Goal: Task Accomplishment & Management: Complete application form

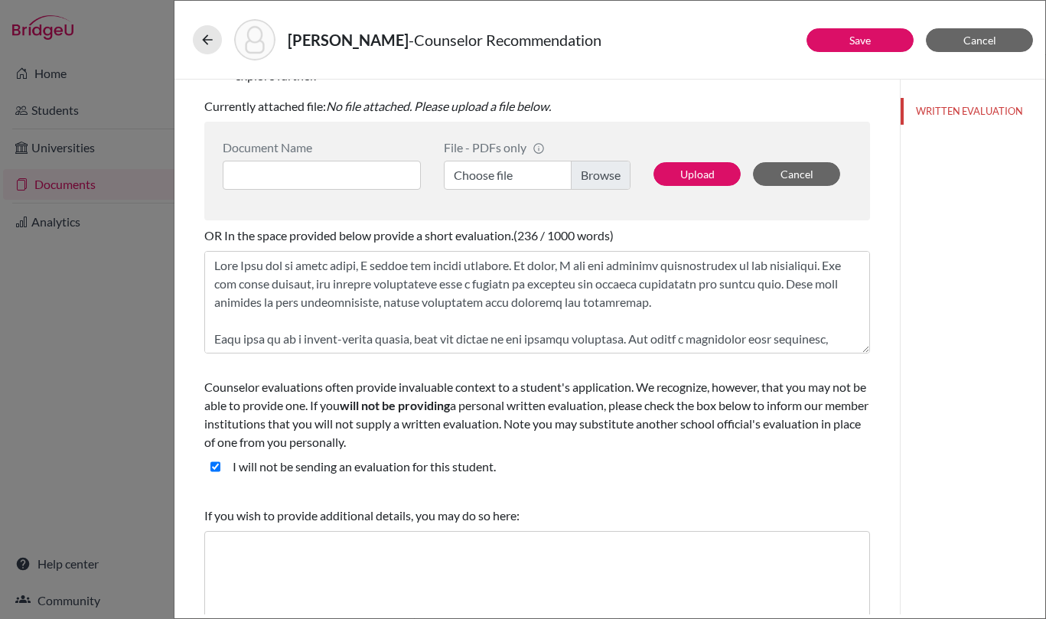
scroll to position [384, 0]
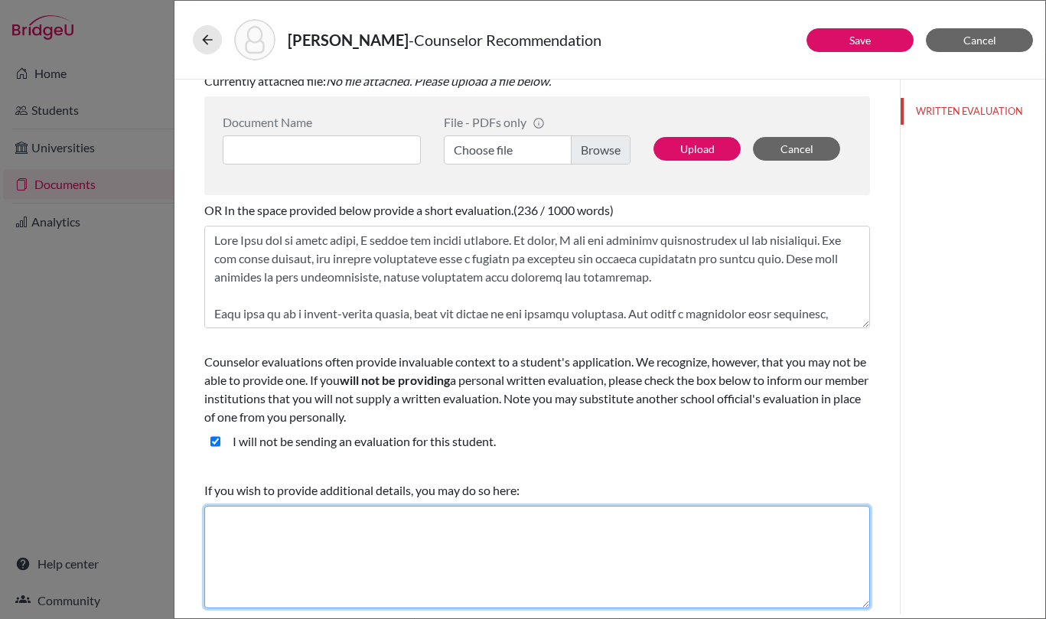
click at [471, 530] on textarea at bounding box center [537, 557] width 666 height 103
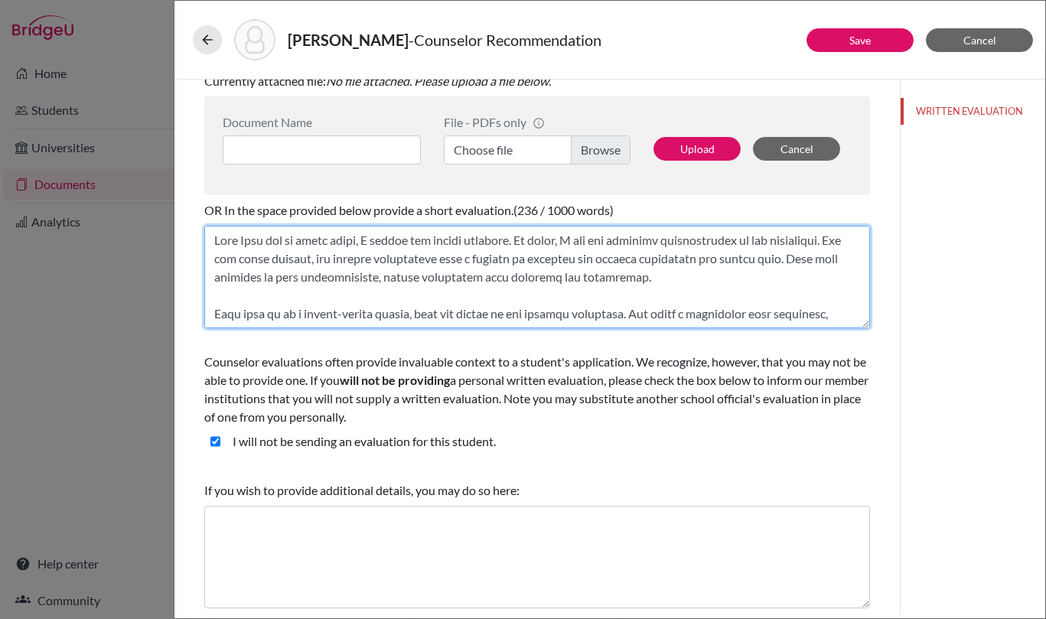
click at [470, 252] on textarea at bounding box center [537, 277] width 666 height 103
click at [360, 301] on textarea at bounding box center [537, 277] width 666 height 103
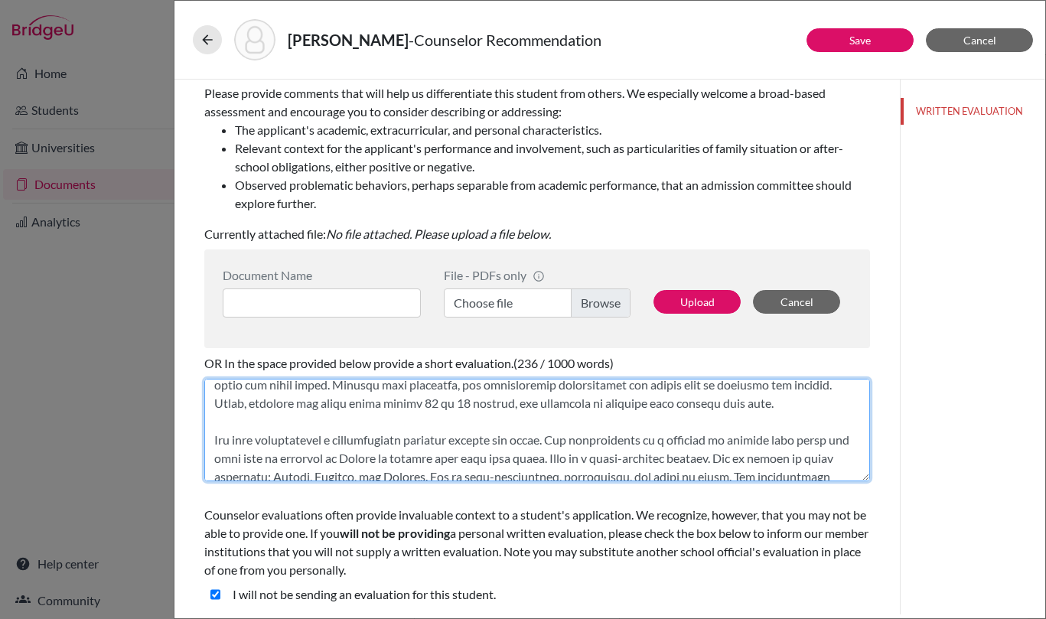
scroll to position [125, 0]
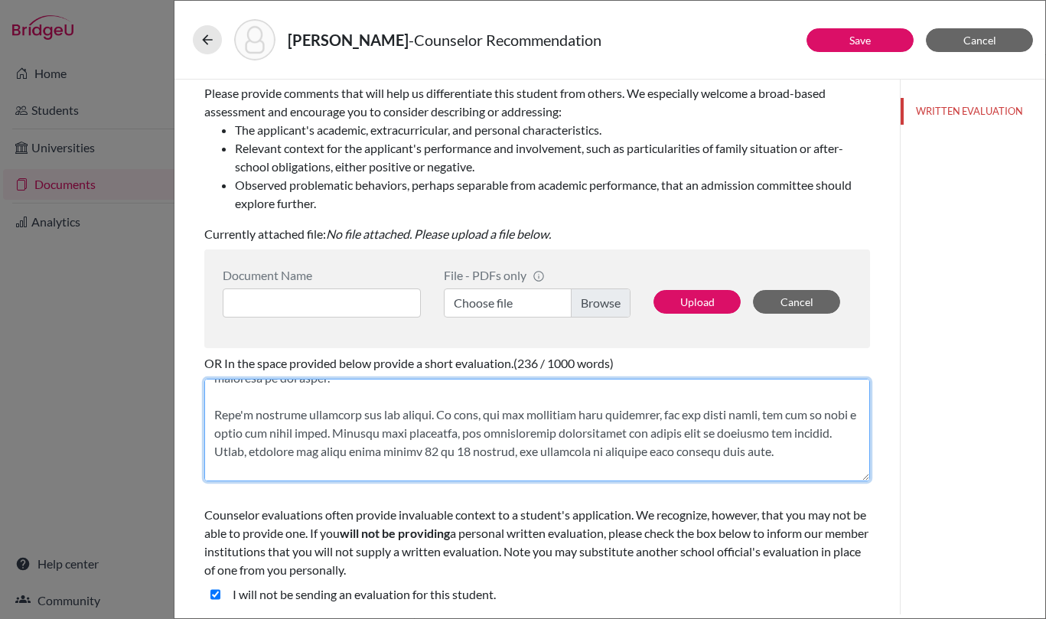
click at [514, 467] on textarea at bounding box center [537, 430] width 666 height 103
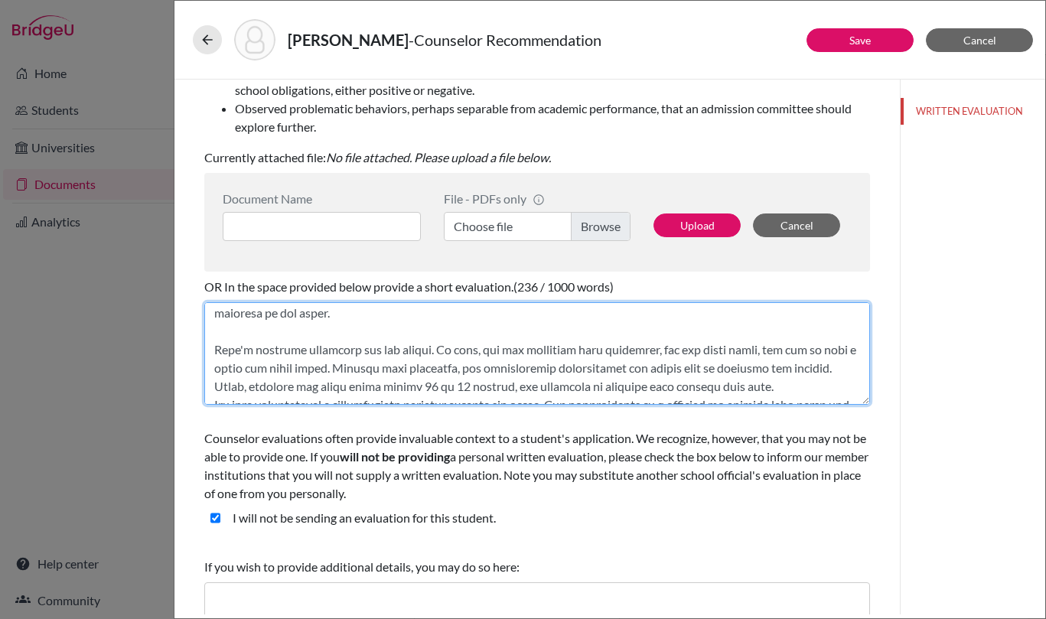
scroll to position [76, 0]
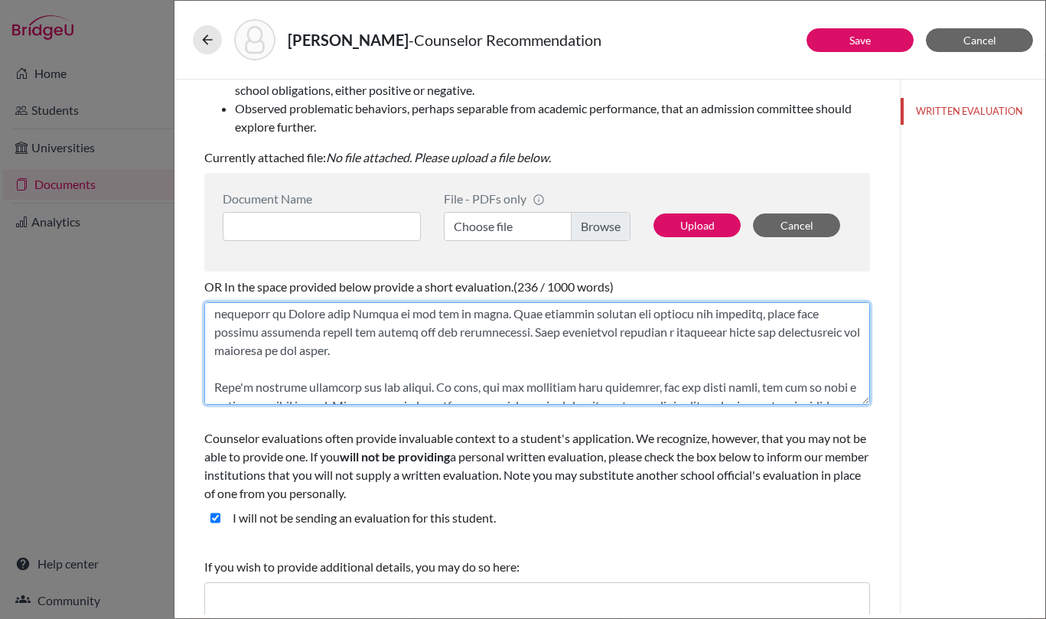
click at [292, 372] on textarea at bounding box center [537, 353] width 666 height 103
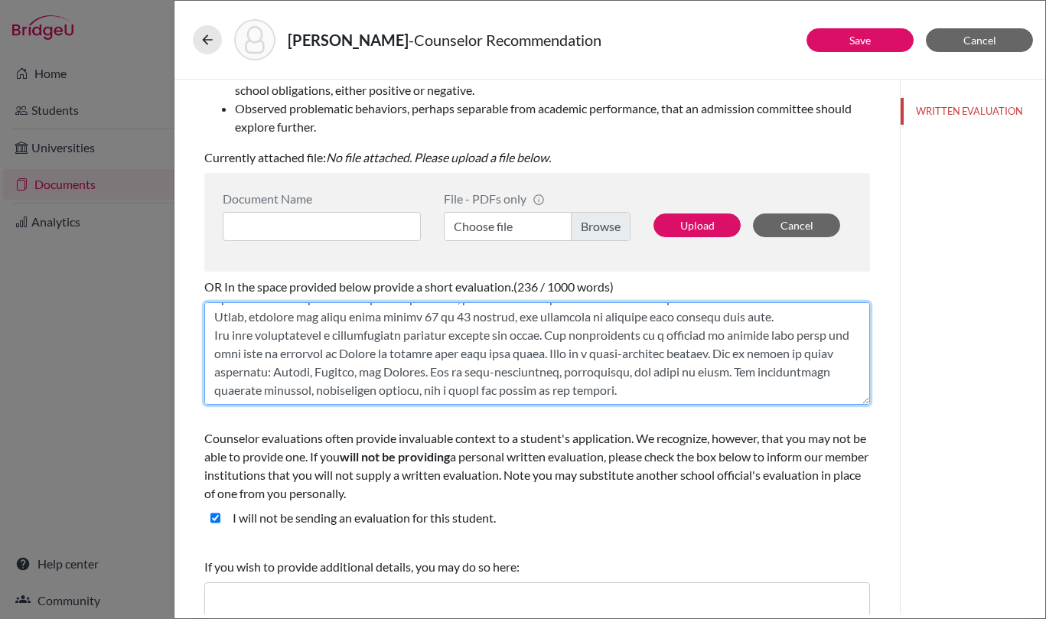
scroll to position [384, 0]
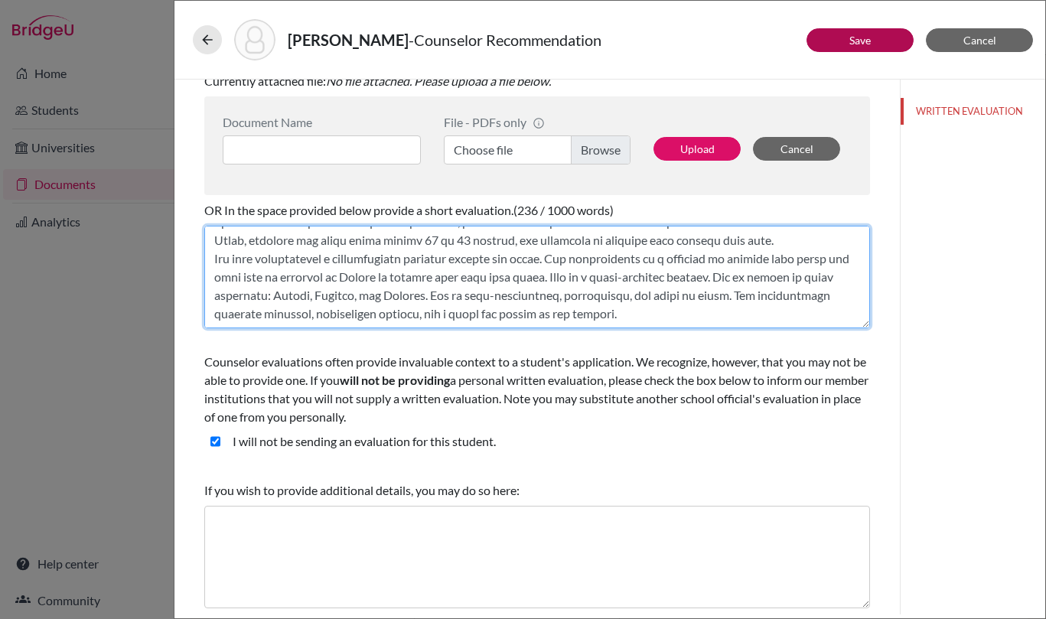
type textarea "When Ella was in tenth grade, I taught her career planning. In class, I saw her…"
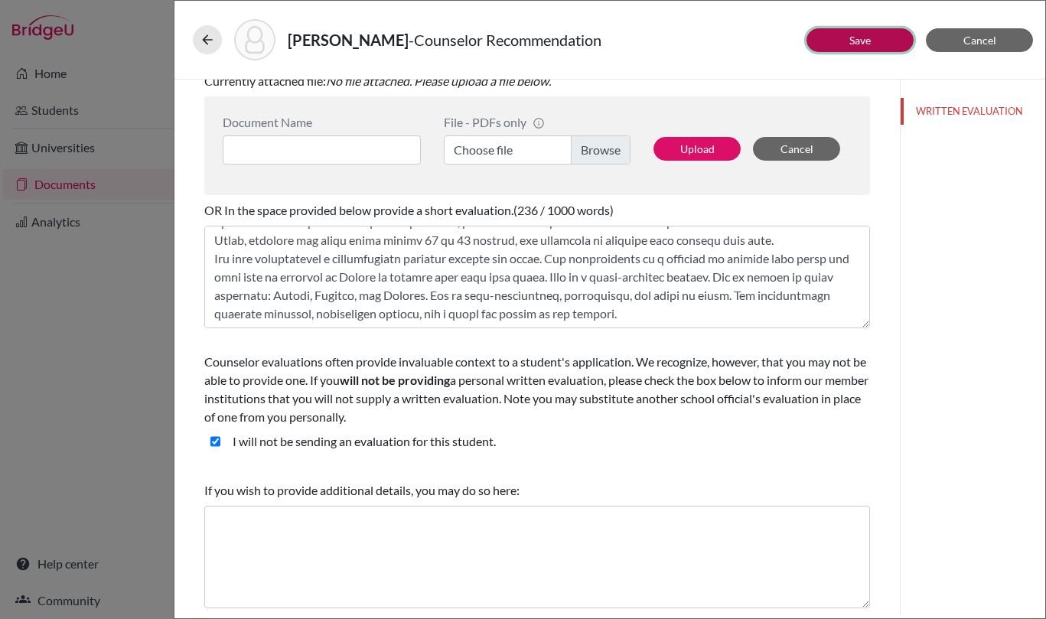
click at [863, 41] on link "Save" at bounding box center [859, 40] width 21 height 13
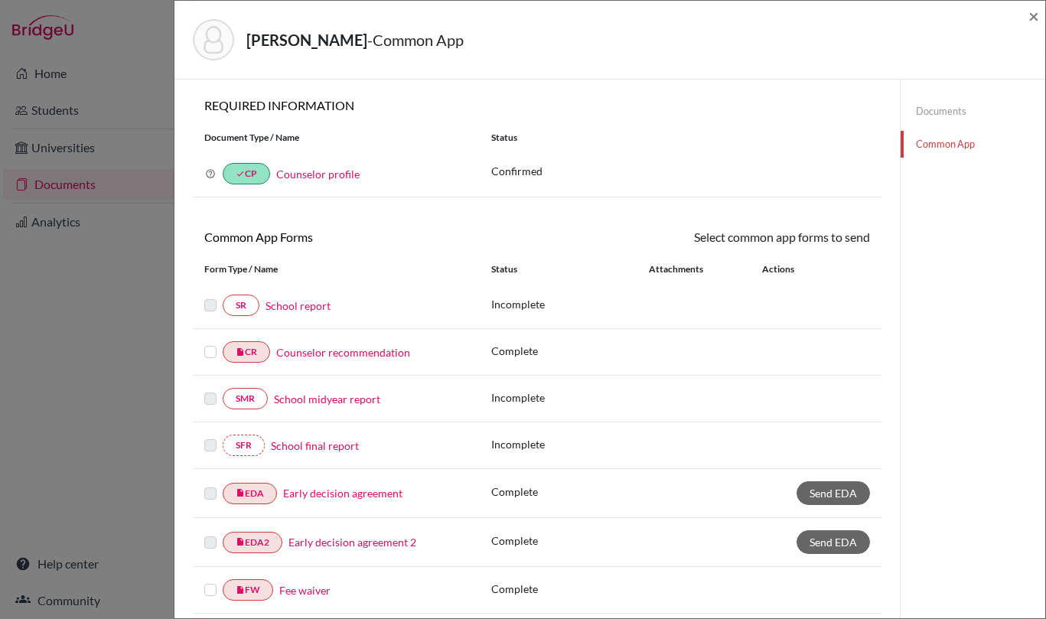
click at [937, 102] on link "Documents" at bounding box center [972, 111] width 145 height 27
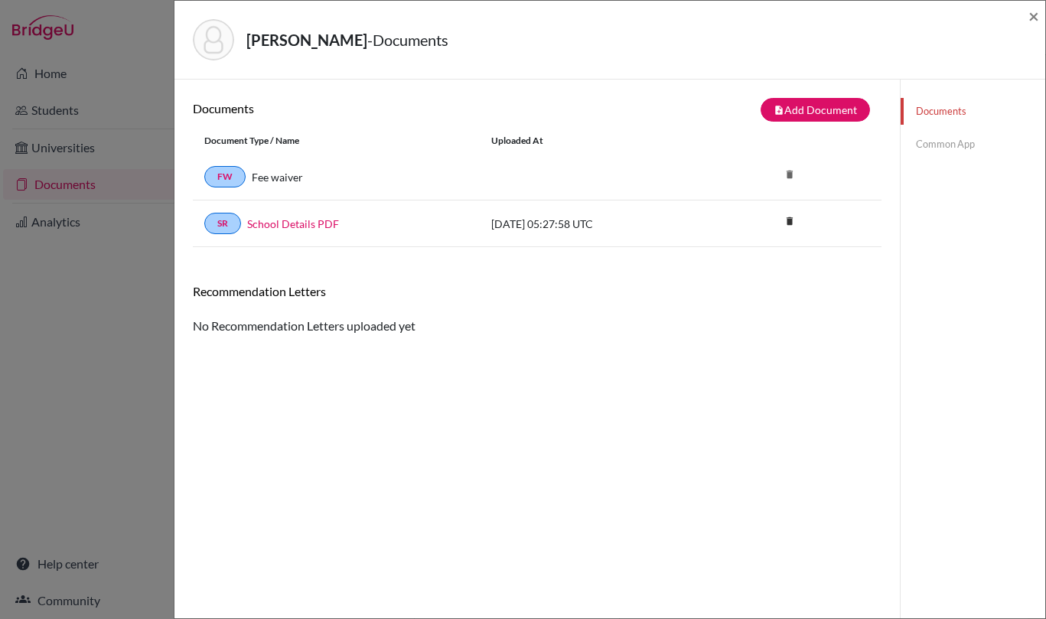
click at [932, 148] on link "Common App" at bounding box center [972, 144] width 145 height 27
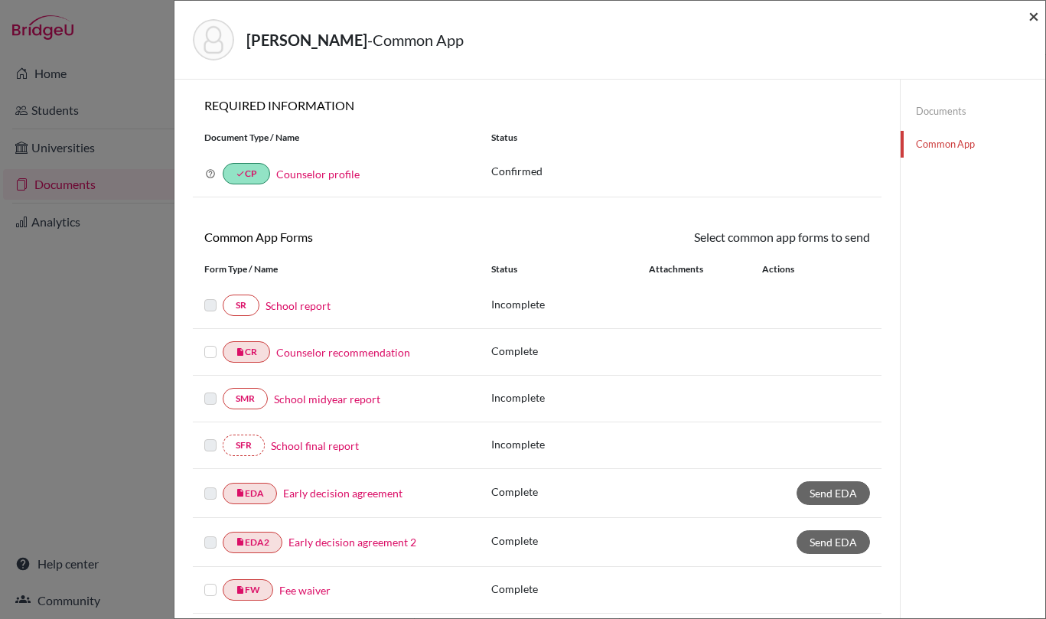
click at [1030, 12] on span "×" at bounding box center [1033, 16] width 11 height 22
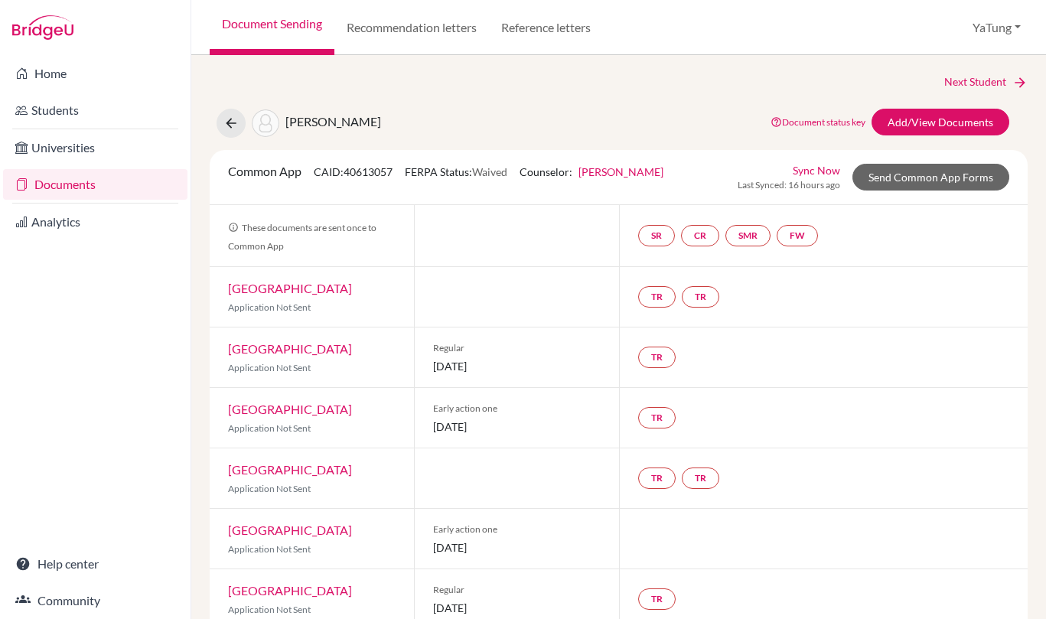
click at [73, 179] on link "Documents" at bounding box center [95, 184] width 184 height 31
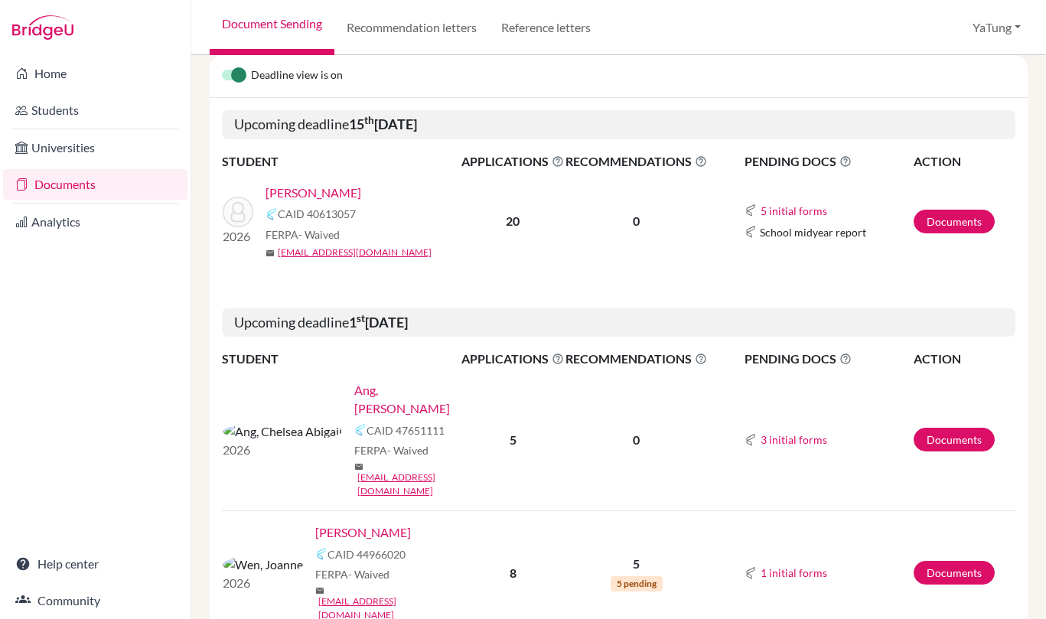
scroll to position [240, 0]
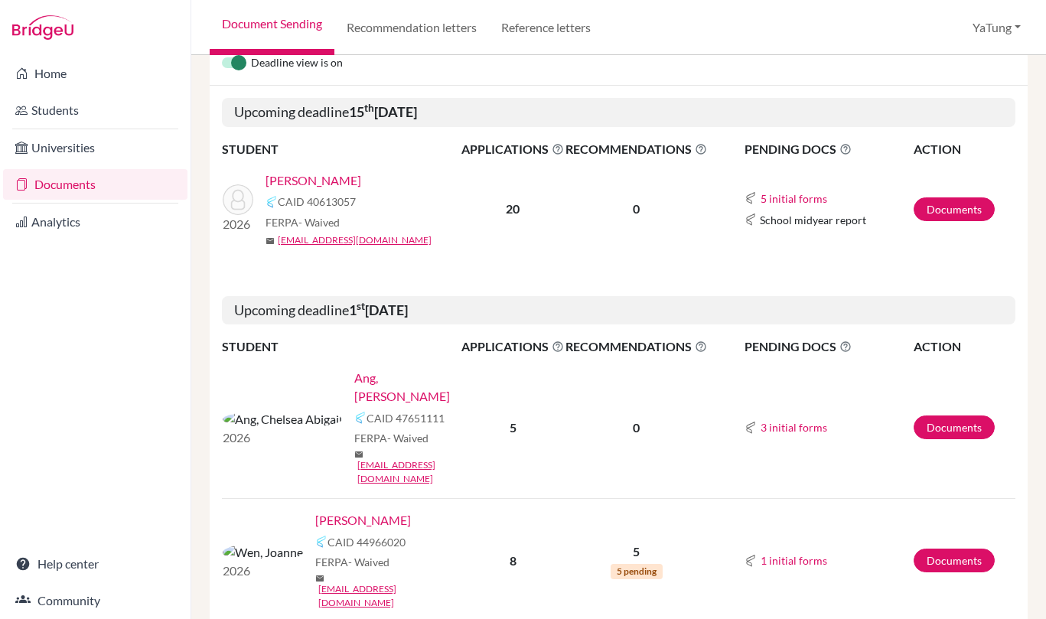
click at [316, 511] on link "[PERSON_NAME]" at bounding box center [363, 520] width 96 height 18
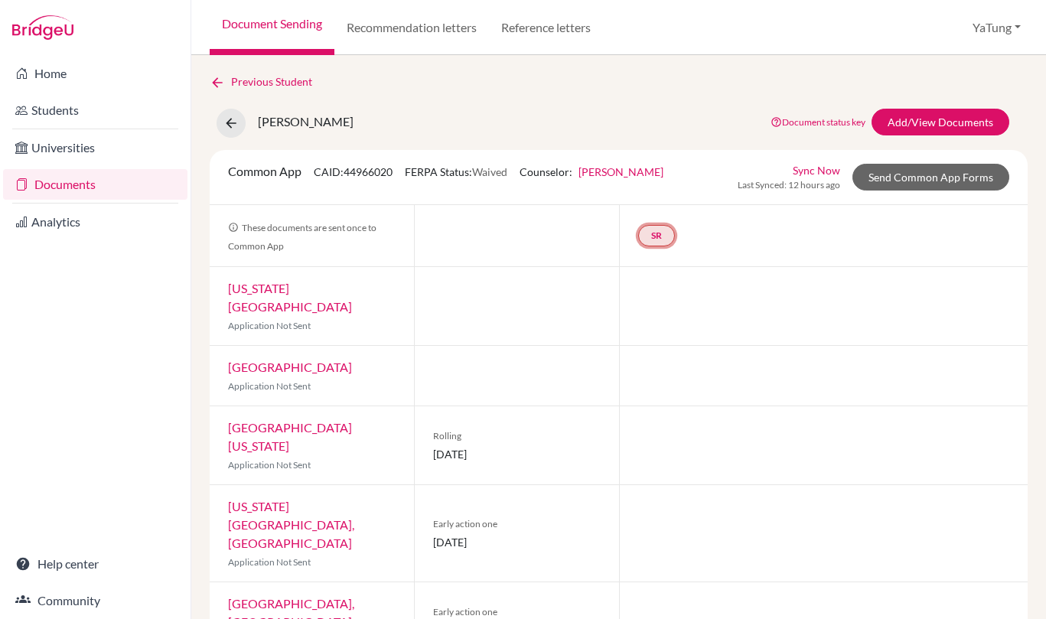
click at [660, 238] on link "SR" at bounding box center [656, 235] width 37 height 21
click at [668, 193] on link "School report" at bounding box center [655, 189] width 65 height 13
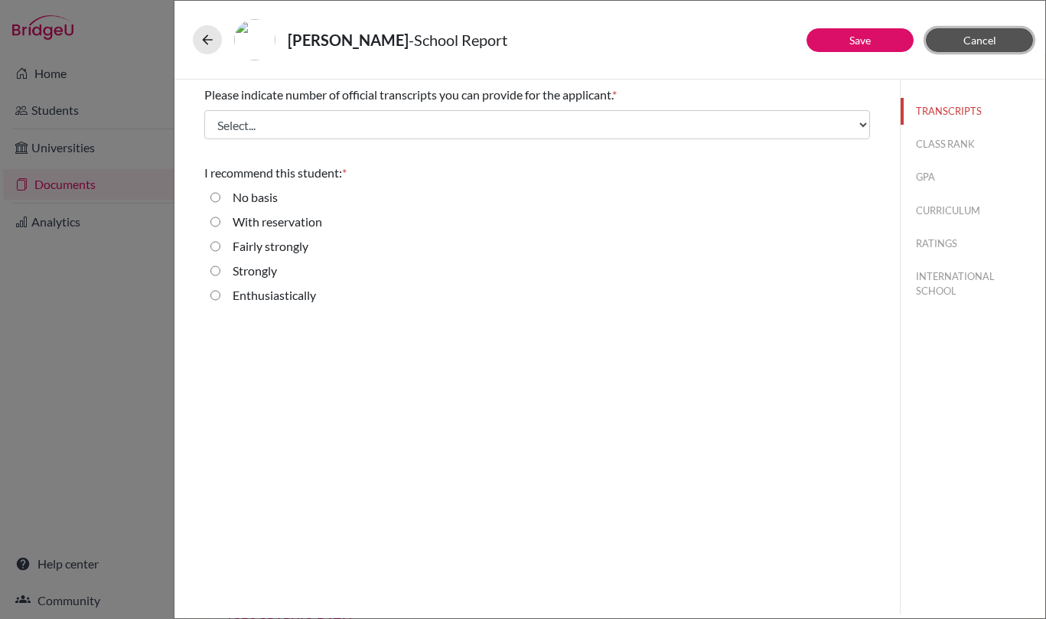
click at [986, 44] on span "Cancel" at bounding box center [979, 40] width 33 height 13
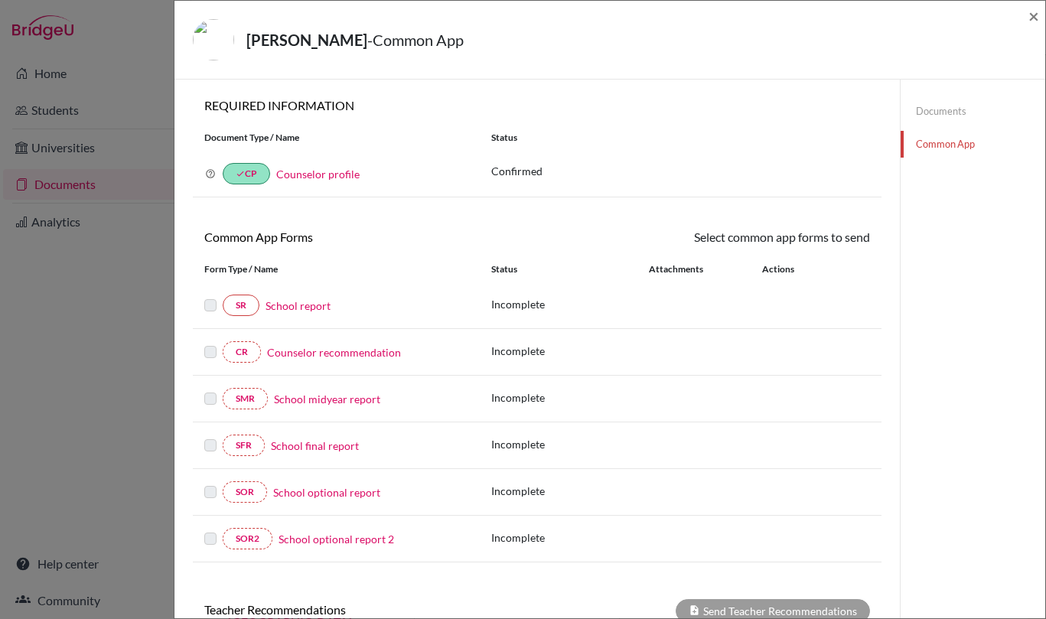
click at [90, 149] on div "Wen, Joanne - Common App × × REQUIRED INFORMATION Document Type / Name Status W…" at bounding box center [523, 309] width 1046 height 619
click at [93, 187] on div "Wen, Joanne - Common App × × REQUIRED INFORMATION Document Type / Name Status W…" at bounding box center [523, 309] width 1046 height 619
click at [1030, 12] on span "×" at bounding box center [1033, 16] width 11 height 22
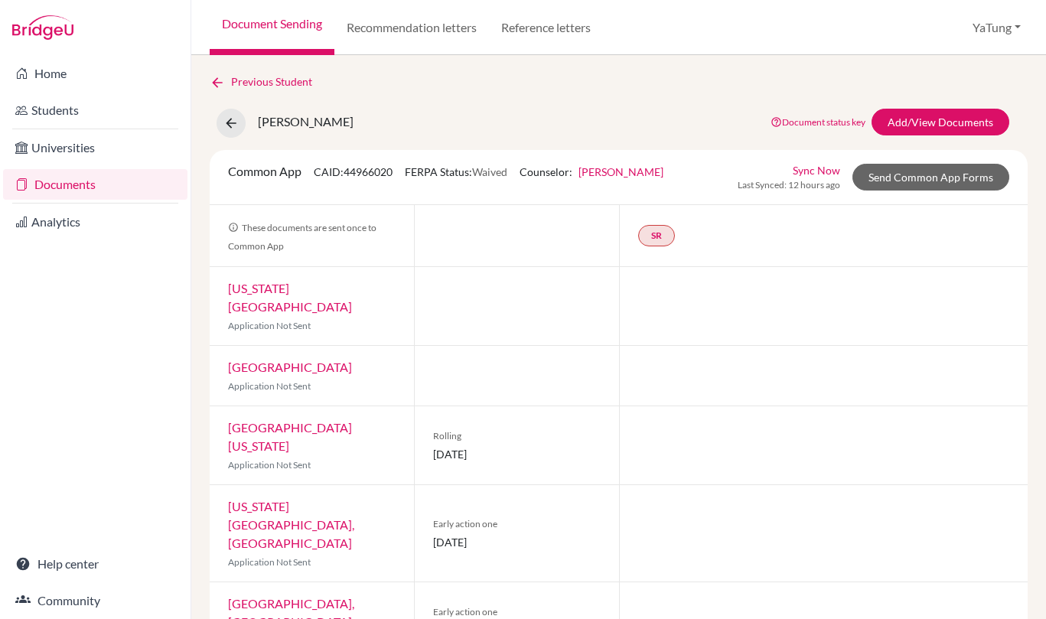
click at [86, 190] on link "Documents" at bounding box center [95, 184] width 184 height 31
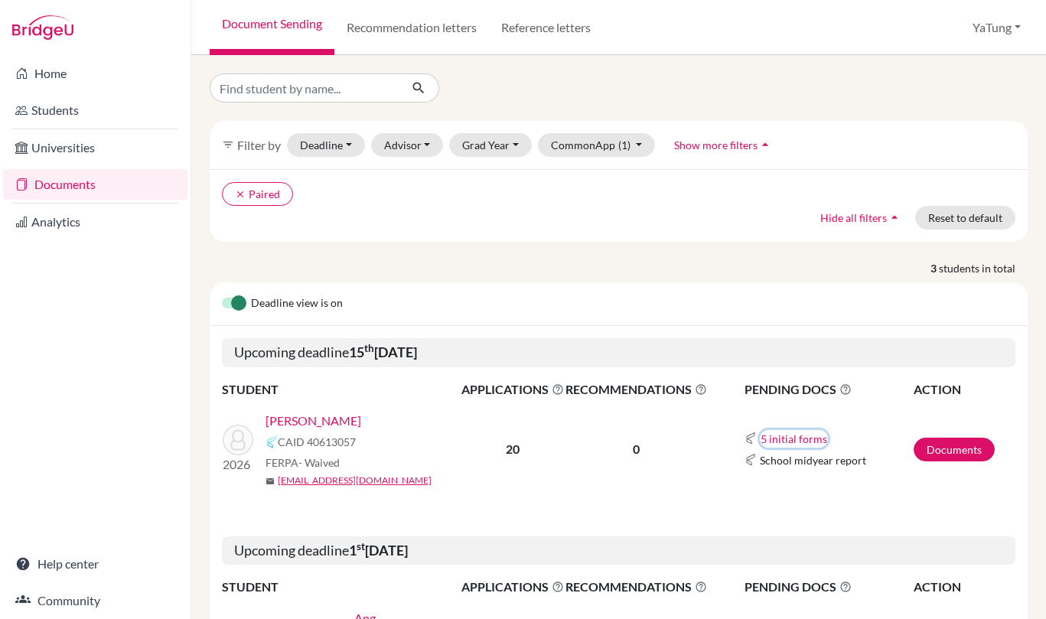
click at [807, 441] on button "5 initial forms" at bounding box center [794, 439] width 68 height 18
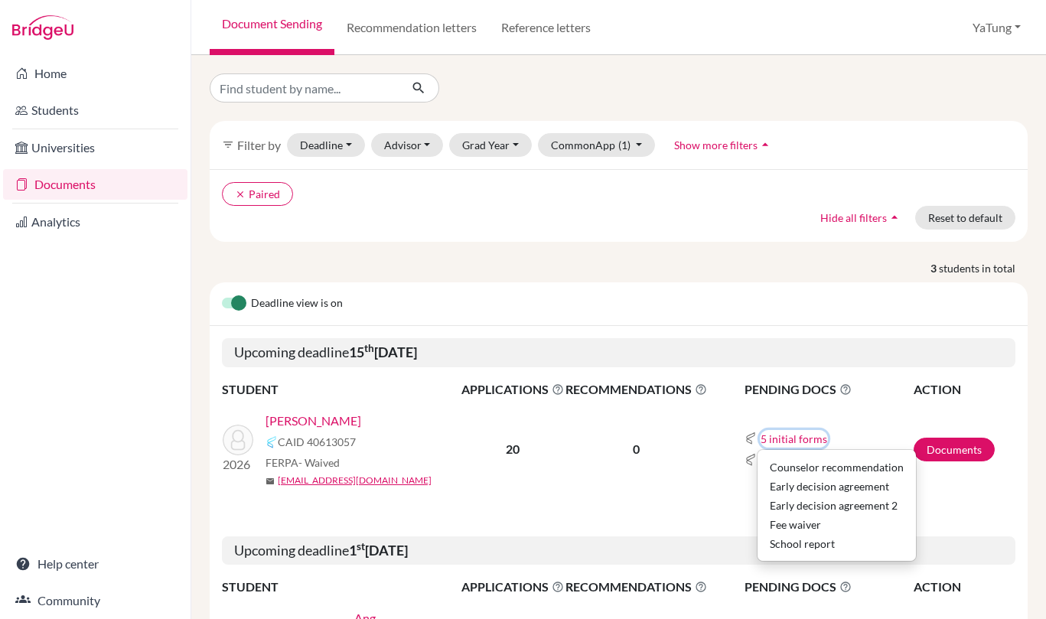
click at [801, 440] on button "5 initial forms" at bounding box center [794, 439] width 68 height 18
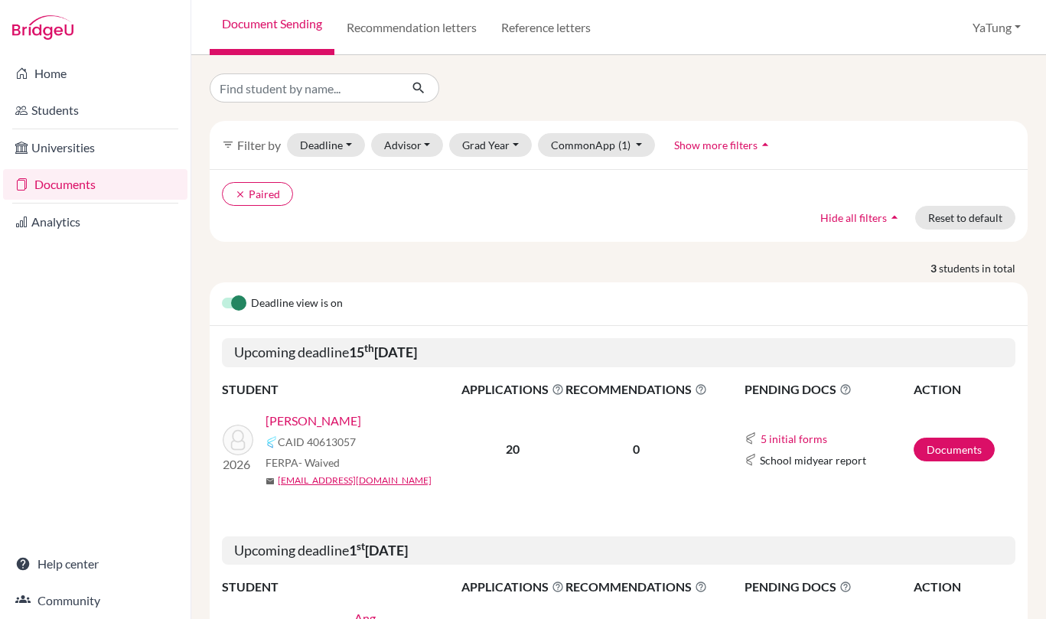
click at [311, 421] on link "[PERSON_NAME]" at bounding box center [313, 421] width 96 height 18
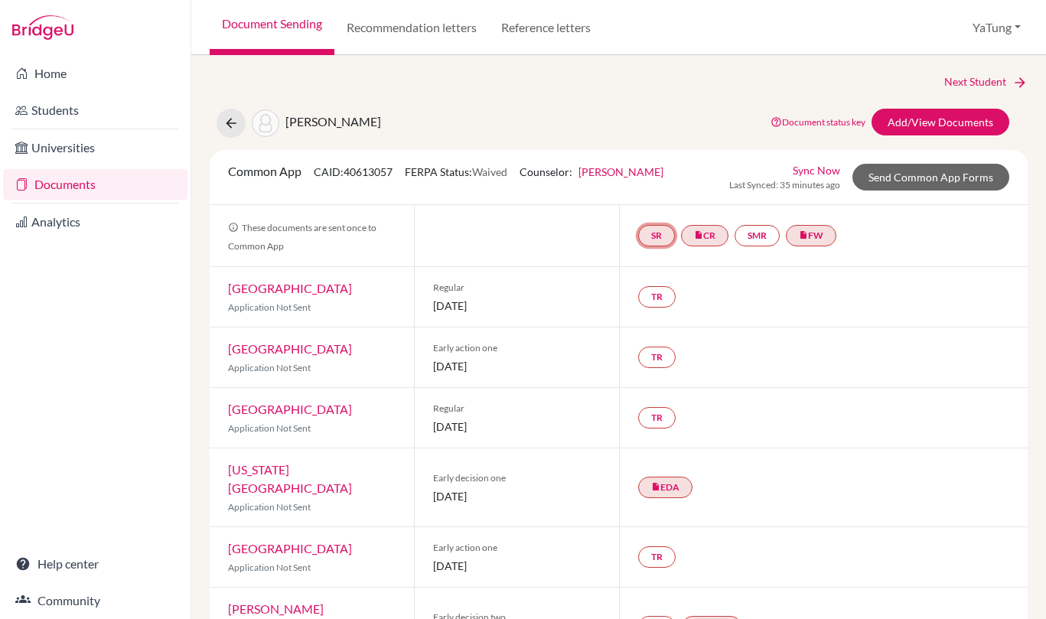
click at [652, 236] on link "SR" at bounding box center [656, 235] width 37 height 21
click at [747, 232] on link "SMR" at bounding box center [756, 235] width 45 height 21
click at [649, 242] on link "SR" at bounding box center [656, 235] width 37 height 21
click at [639, 191] on link "School report" at bounding box center [655, 189] width 65 height 13
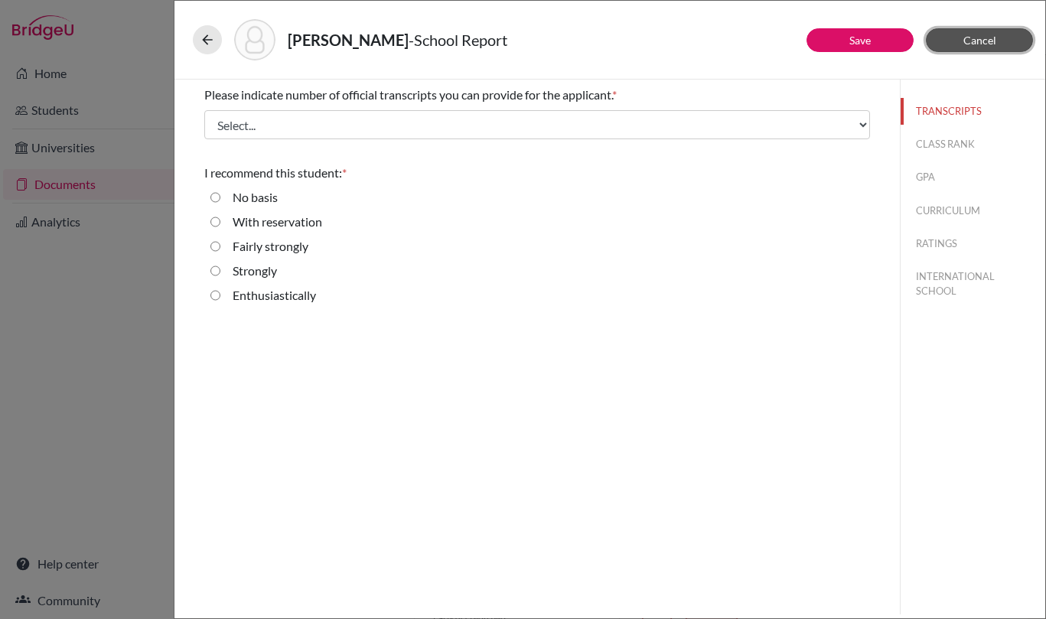
click at [975, 43] on span "Cancel" at bounding box center [979, 40] width 33 height 13
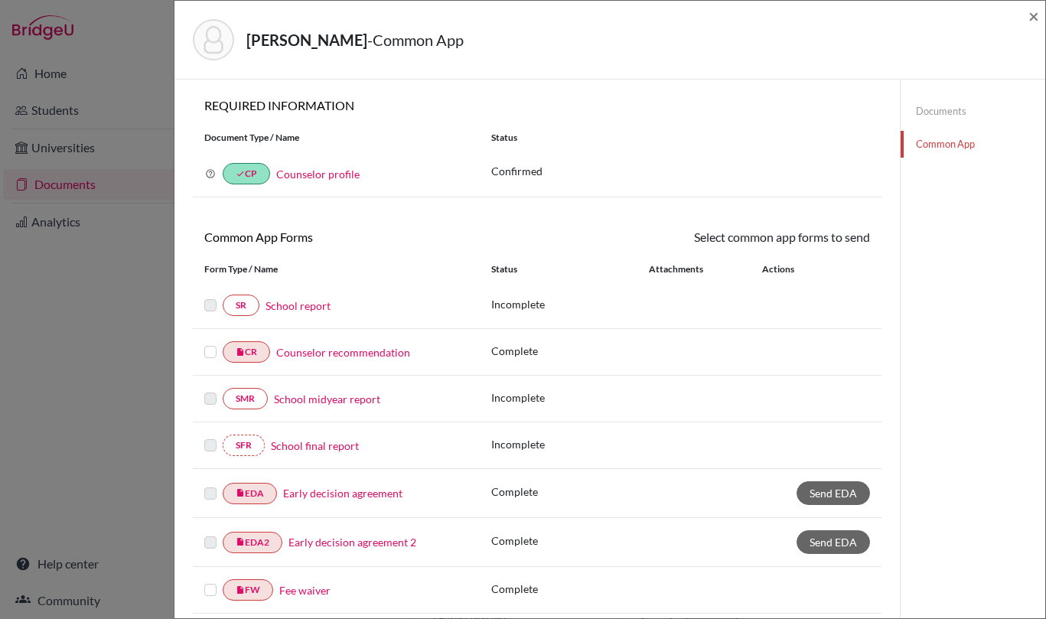
click at [71, 317] on div "Vidal, Ella - Common App × × REQUIRED INFORMATION Document Type / Name Status W…" at bounding box center [523, 309] width 1046 height 619
click at [1032, 15] on span "×" at bounding box center [1033, 16] width 11 height 22
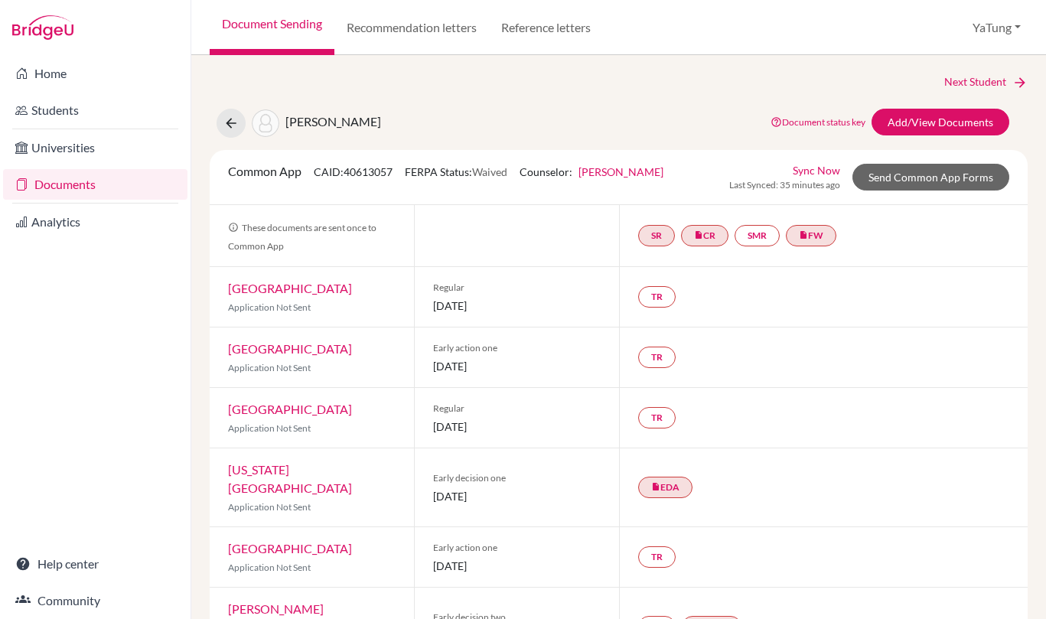
click at [68, 194] on link "Documents" at bounding box center [95, 184] width 184 height 31
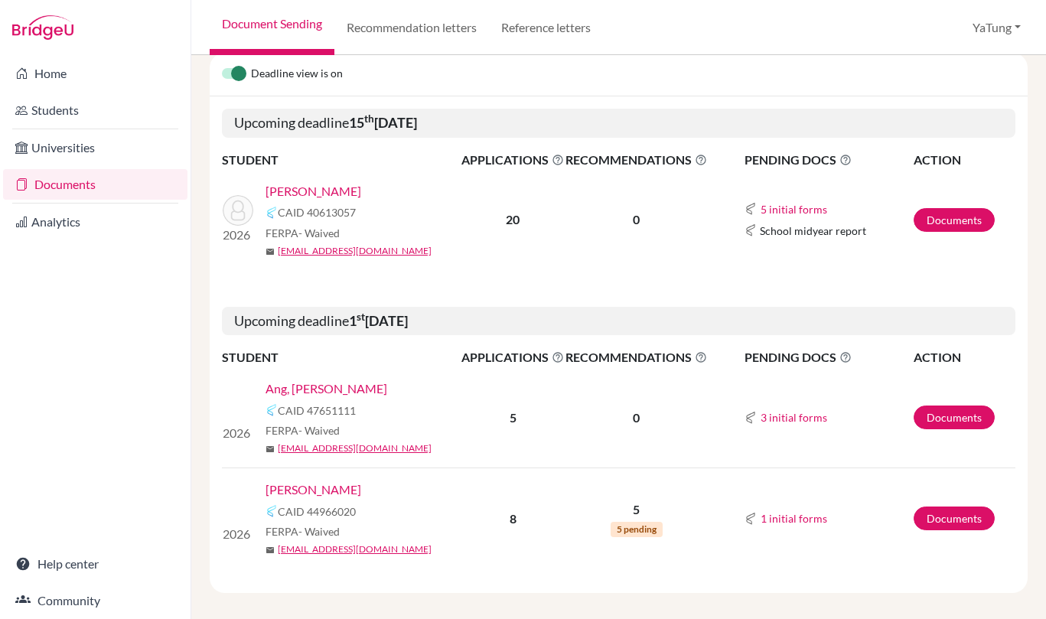
scroll to position [240, 0]
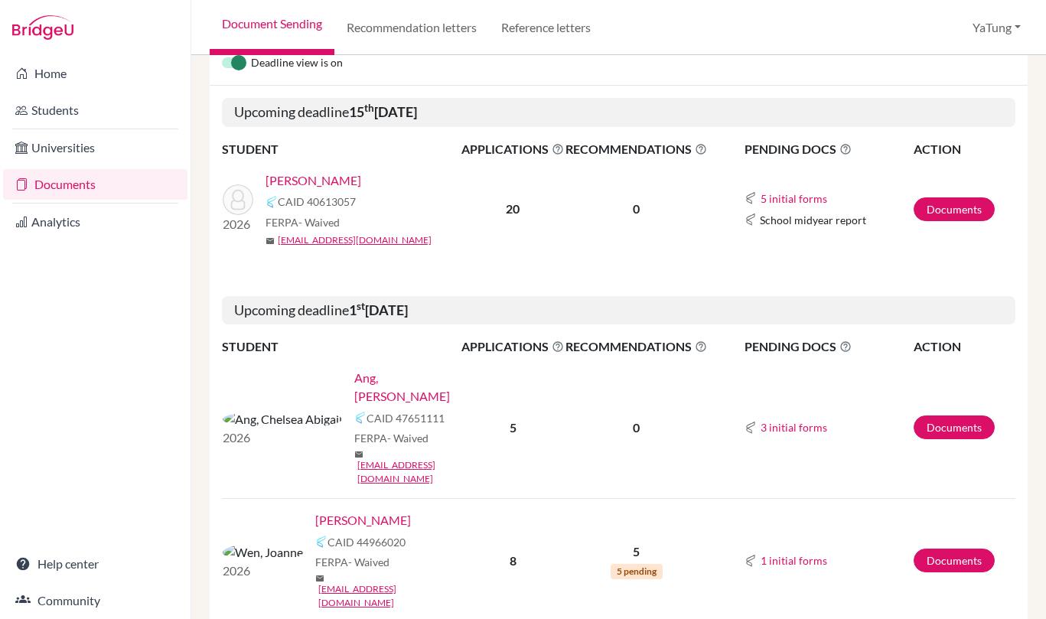
click at [316, 511] on link "[PERSON_NAME]" at bounding box center [363, 520] width 96 height 18
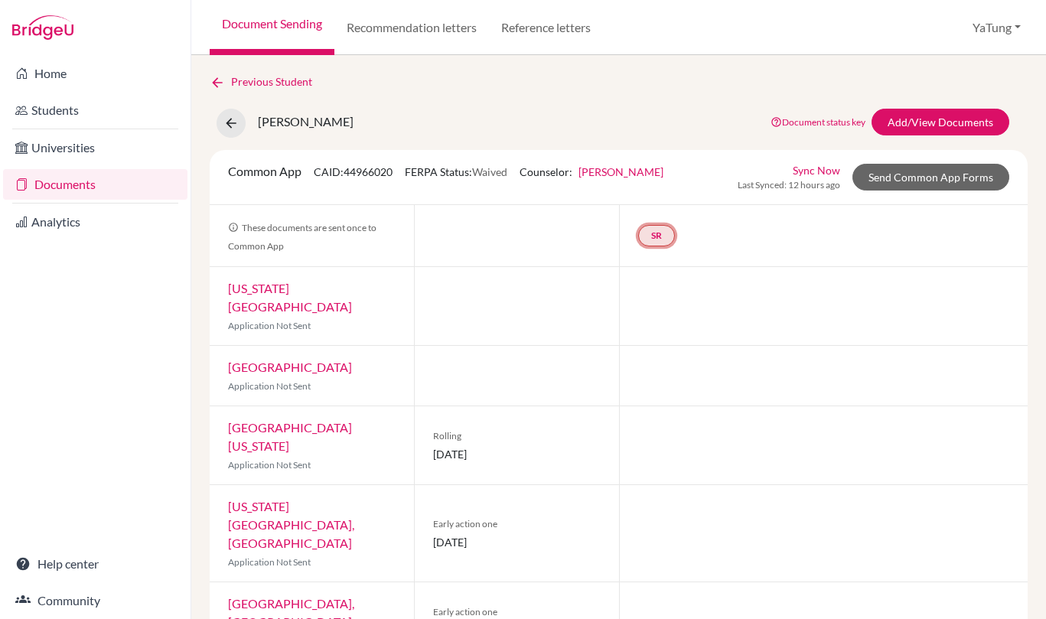
click at [657, 233] on link "SR" at bounding box center [656, 235] width 37 height 21
click at [648, 192] on link "School report" at bounding box center [655, 189] width 65 height 13
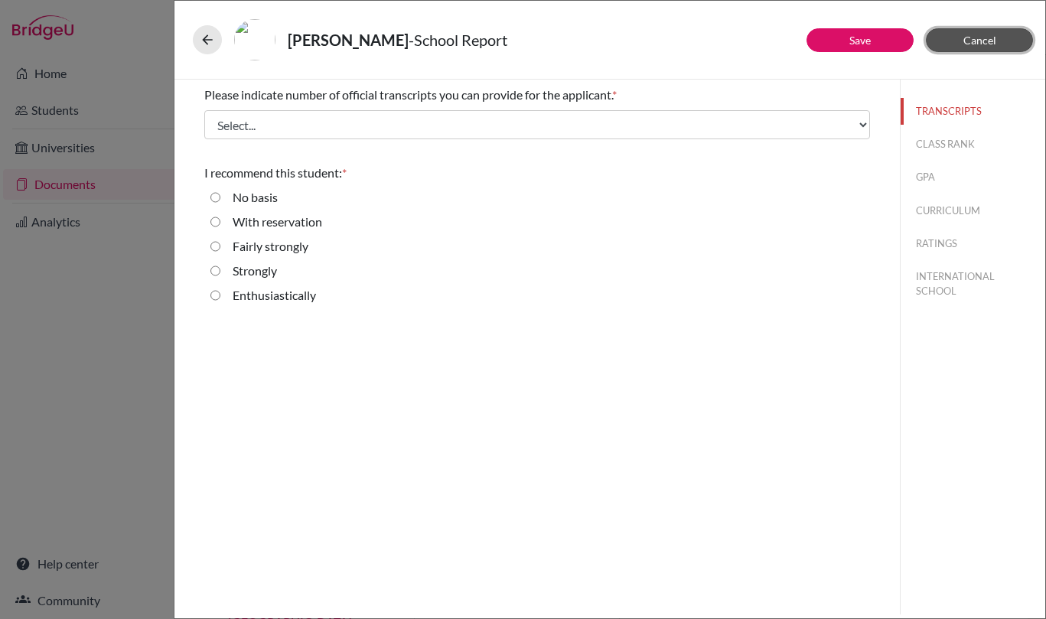
click at [988, 47] on button "Cancel" at bounding box center [979, 40] width 107 height 24
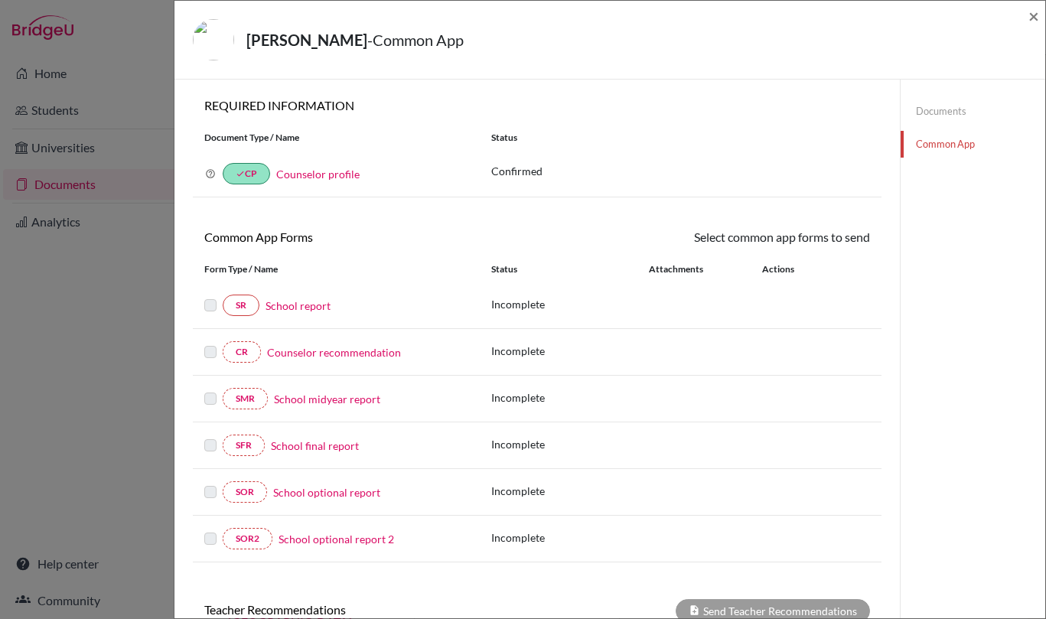
click at [36, 388] on div "[PERSON_NAME] - Common App × × REQUIRED INFORMATION Document Type / Name Status…" at bounding box center [523, 309] width 1046 height 619
click at [1032, 14] on span "×" at bounding box center [1033, 16] width 11 height 22
